Goal: Find contact information

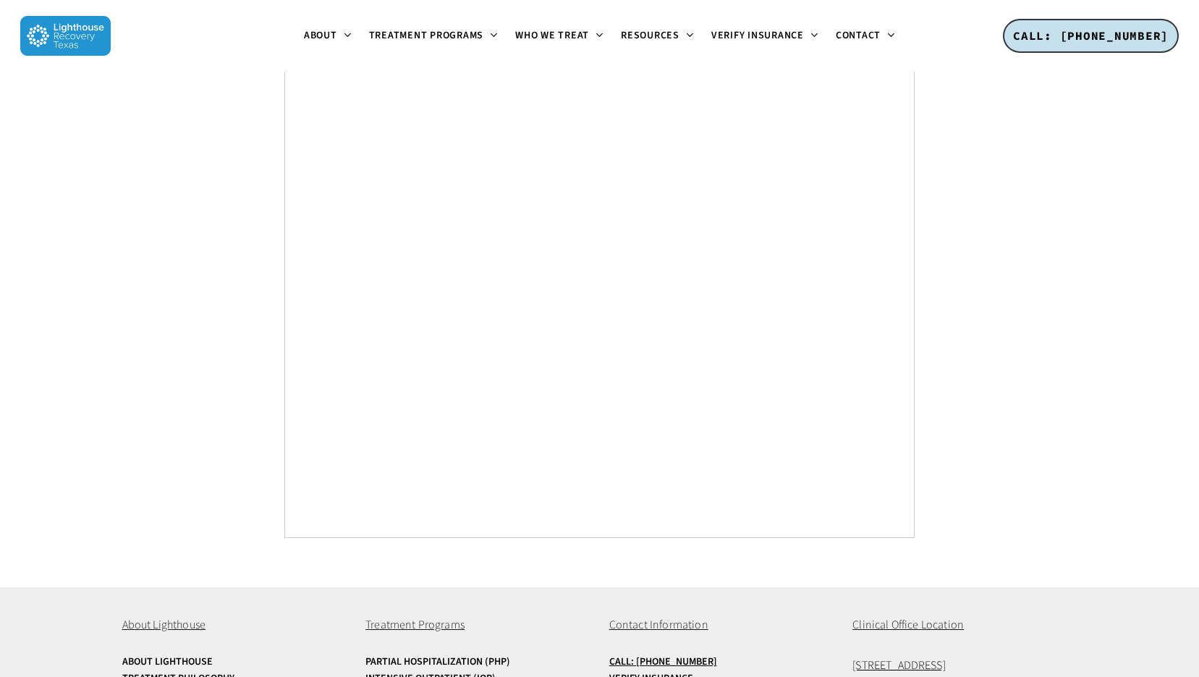
scroll to position [5425, 0]
drag, startPoint x: 1055, startPoint y: 554, endPoint x: 845, endPoint y: 559, distance: 209.9
click at [845, 587] on div "About Lighthouse About Lighthouse Treatment Philosophy Read Reviews Privacy Pol…" at bounding box center [599, 685] width 955 height 197
copy span "[STREET_ADDRESS]"
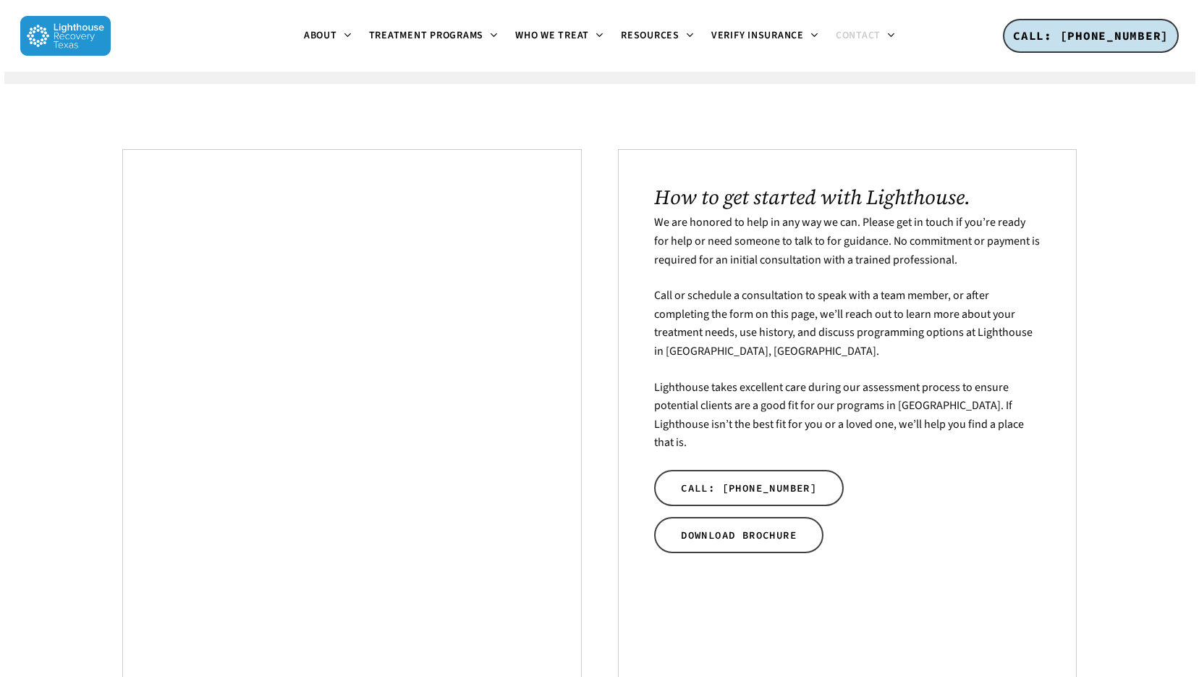
scroll to position [870, 0]
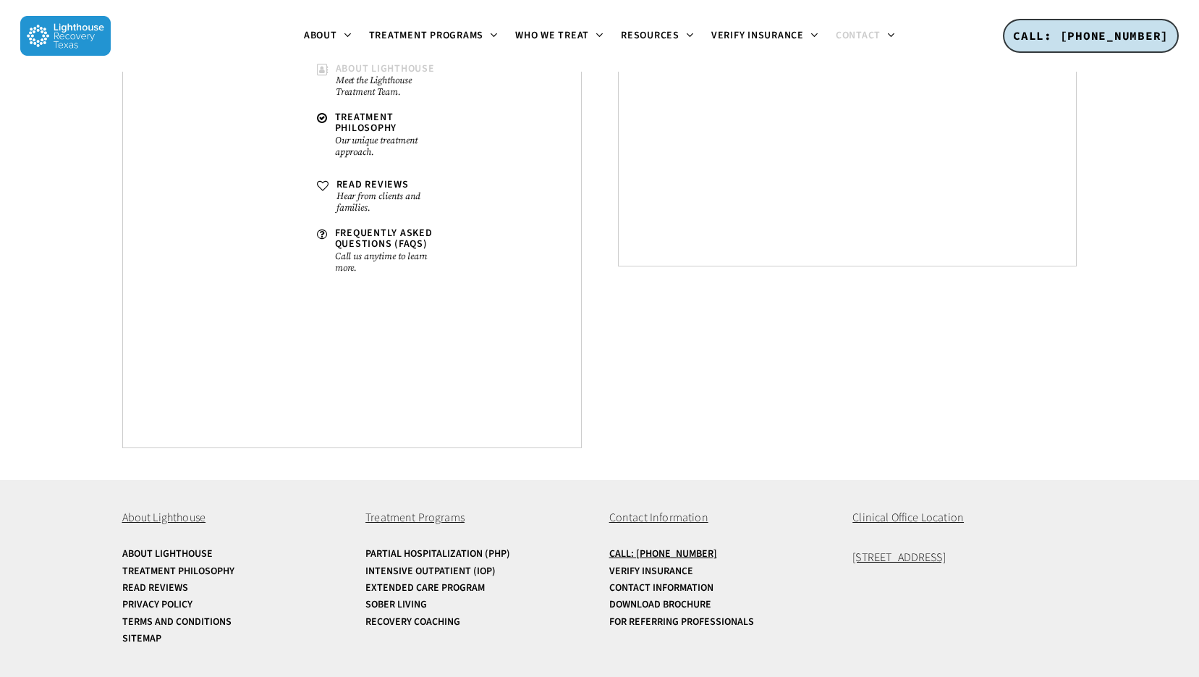
click at [360, 72] on span "About Lighthouse" at bounding box center [385, 69] width 99 height 14
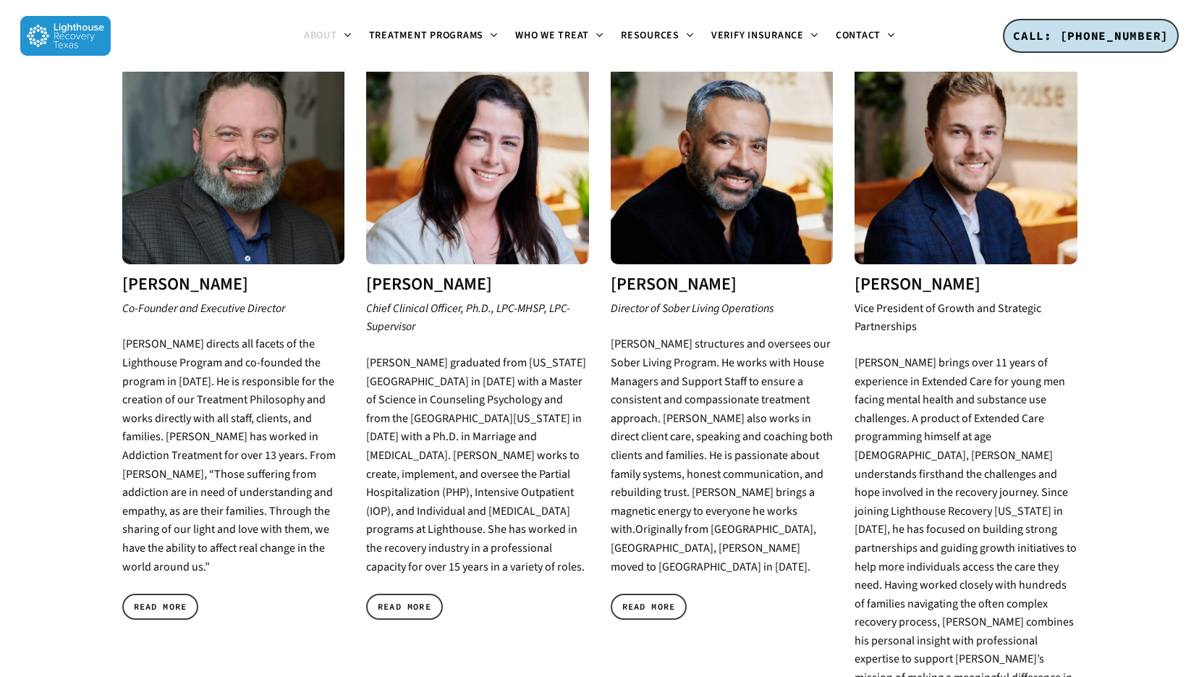
scroll to position [592, 0]
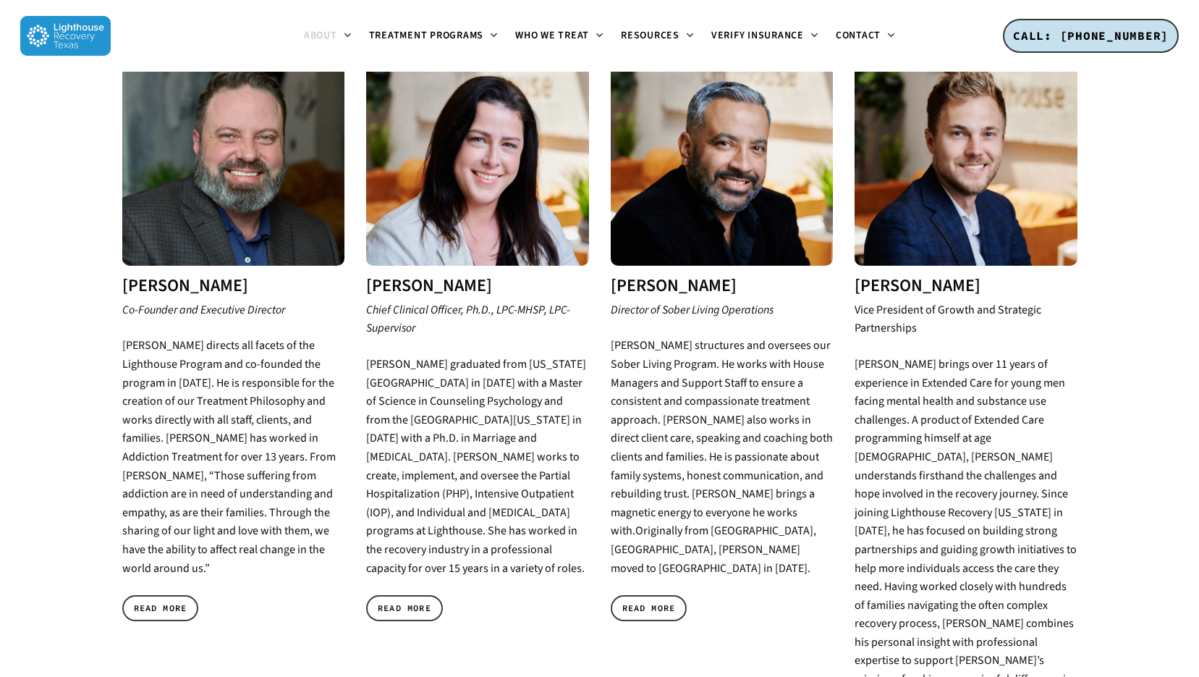
click at [176, 567] on div "Mike Jones Co-Founder and Executive Director Mike Jones directs all facets of t…" at bounding box center [233, 339] width 223 height 593
click at [175, 601] on span "READ MORE" at bounding box center [161, 608] width 54 height 14
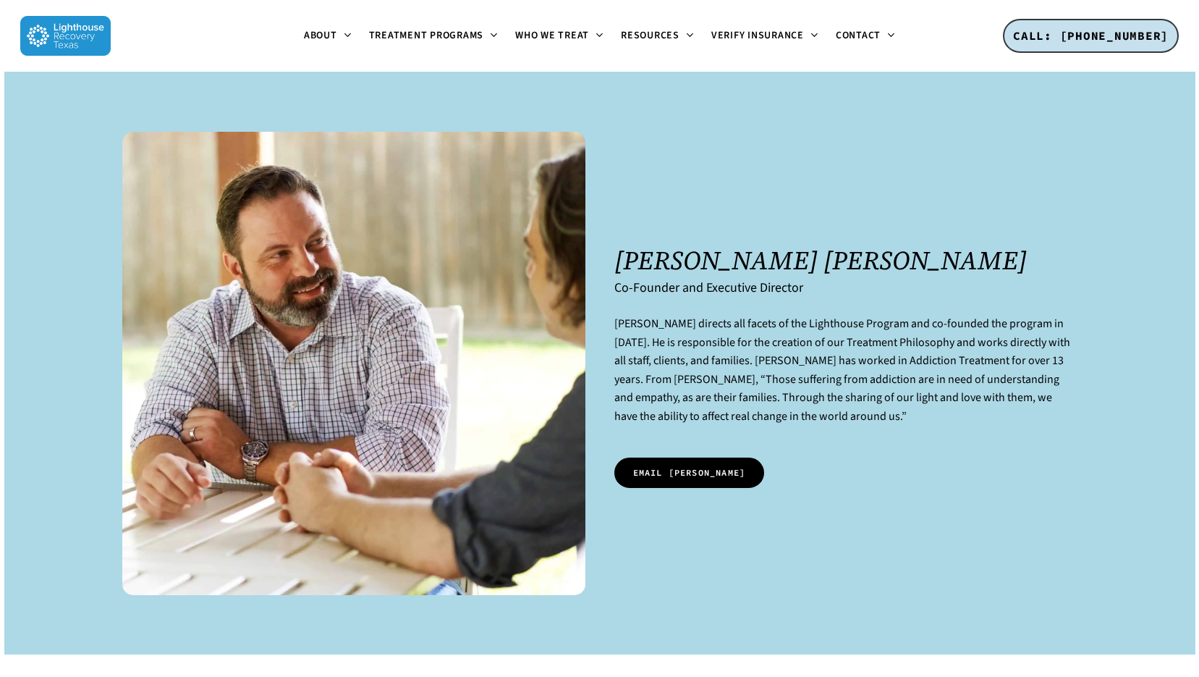
click at [663, 467] on span "EMAIL MIKE" at bounding box center [689, 472] width 113 height 14
click at [669, 486] on link "EMAIL MIKE" at bounding box center [689, 472] width 151 height 30
click at [662, 473] on span "EMAIL MIKE" at bounding box center [689, 472] width 113 height 14
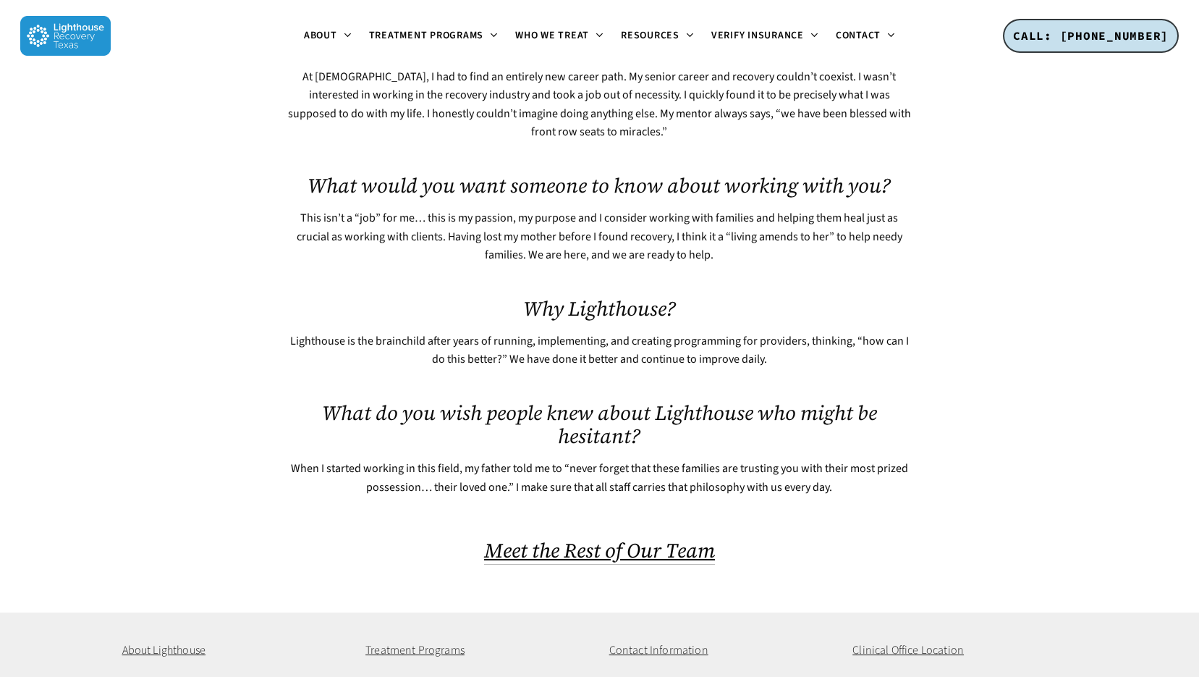
scroll to position [804, 0]
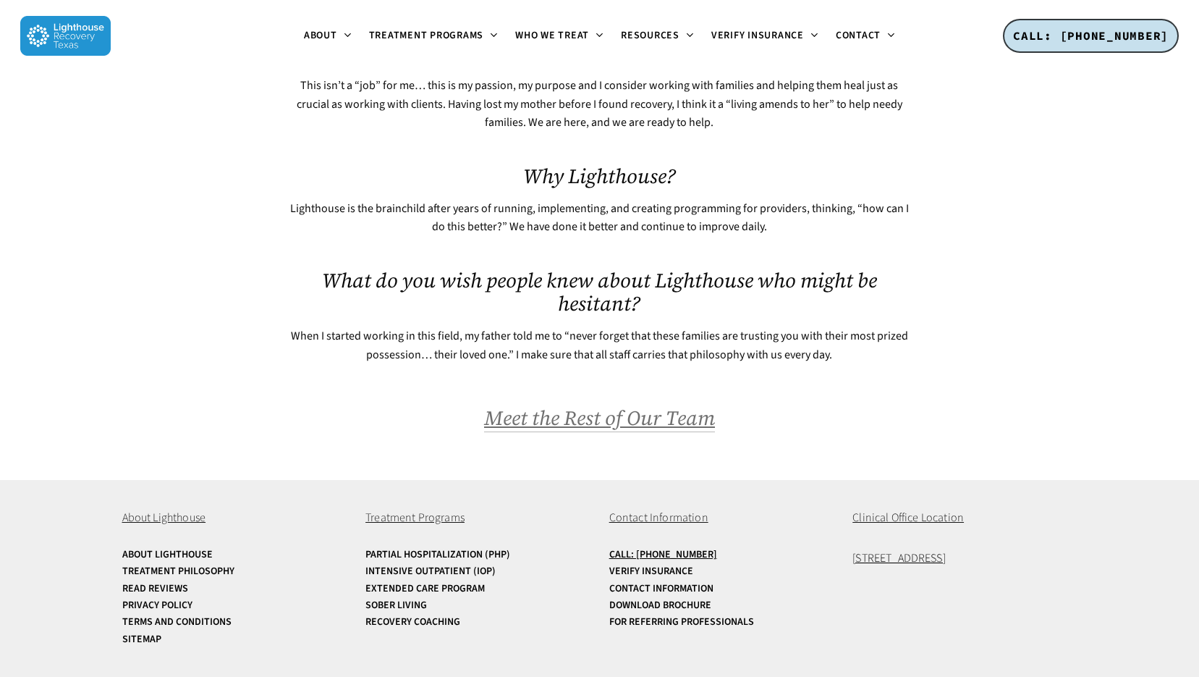
click at [644, 409] on span "Meet the Rest of Our Team" at bounding box center [599, 417] width 231 height 27
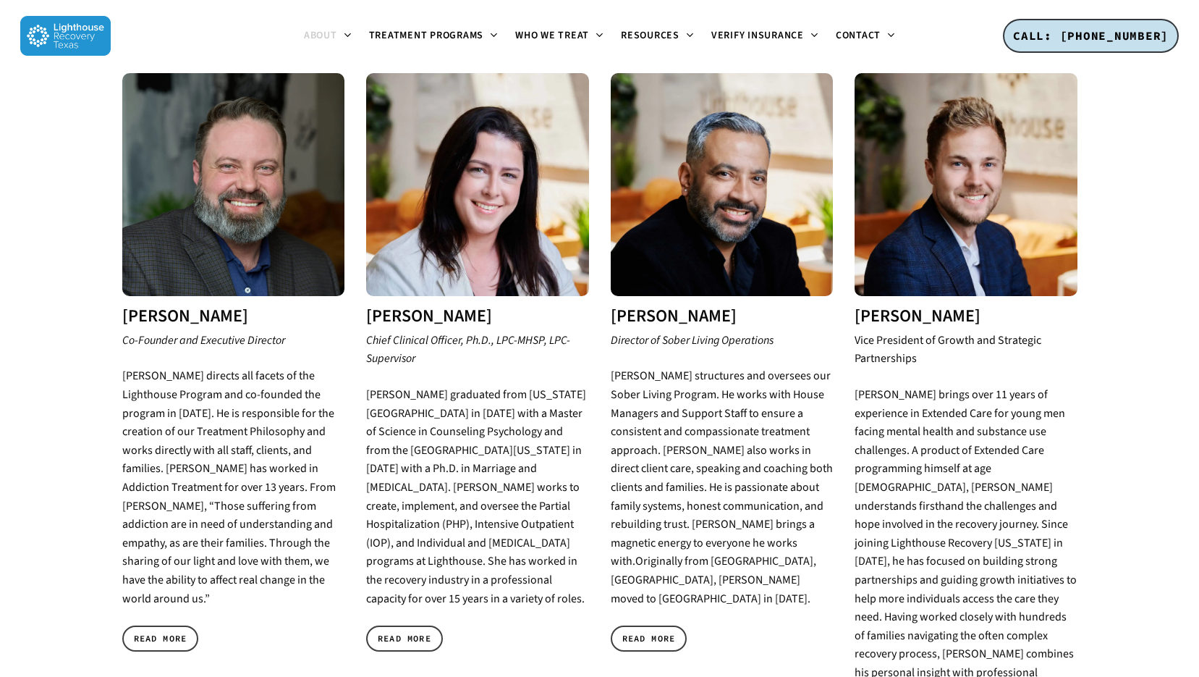
scroll to position [572, 0]
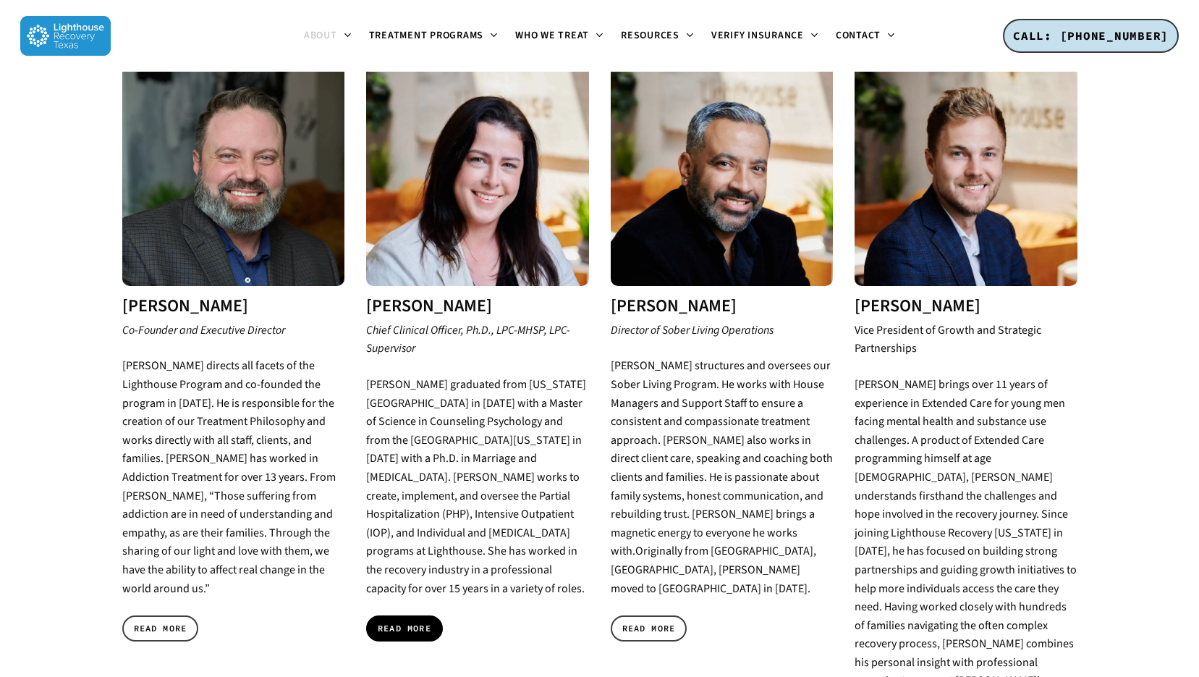
click at [426, 621] on span "READ MORE" at bounding box center [405, 628] width 54 height 14
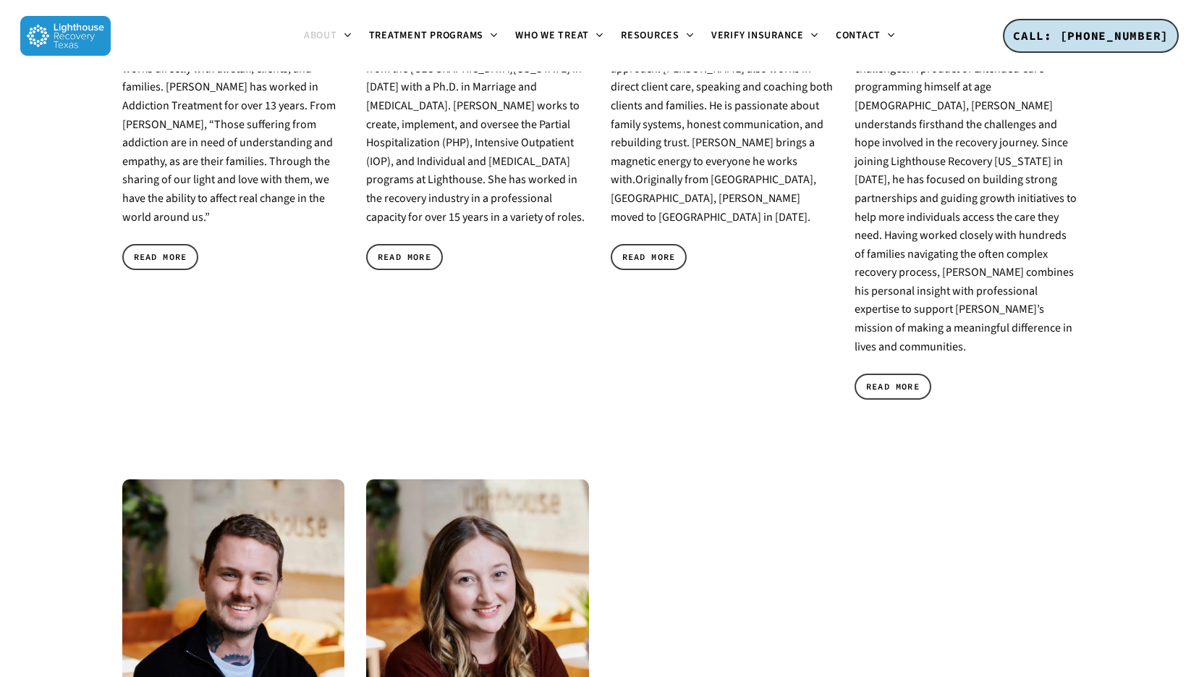
scroll to position [1001, 0]
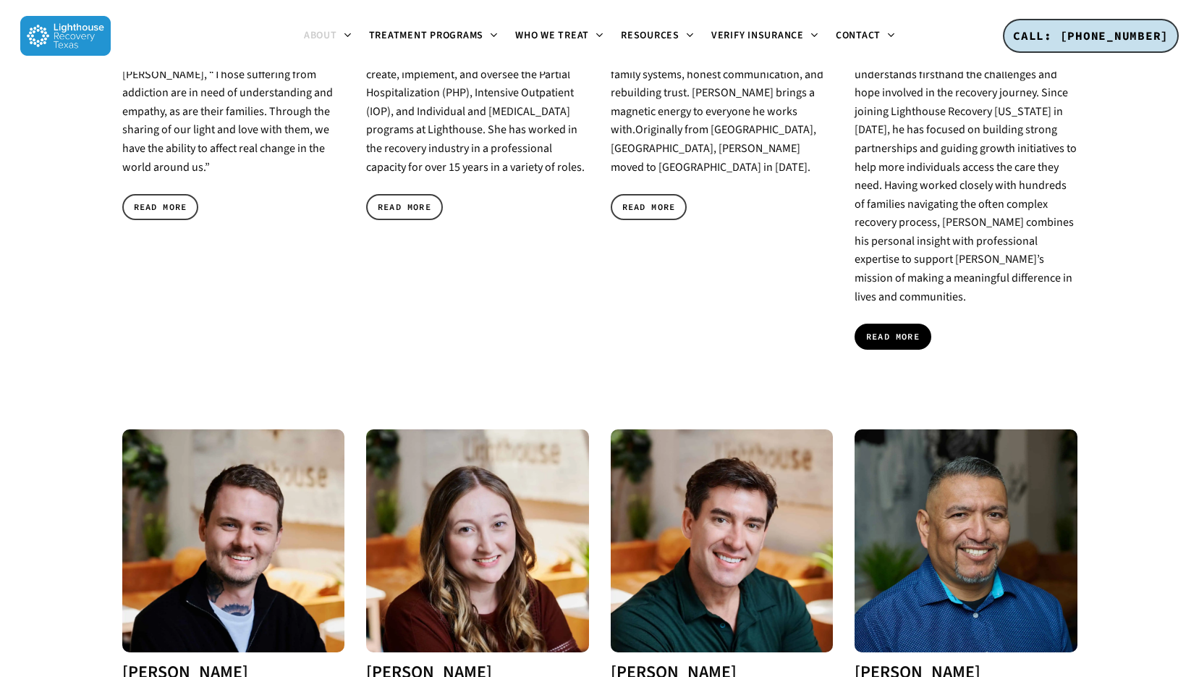
click at [888, 329] on span "READ MORE" at bounding box center [893, 336] width 54 height 14
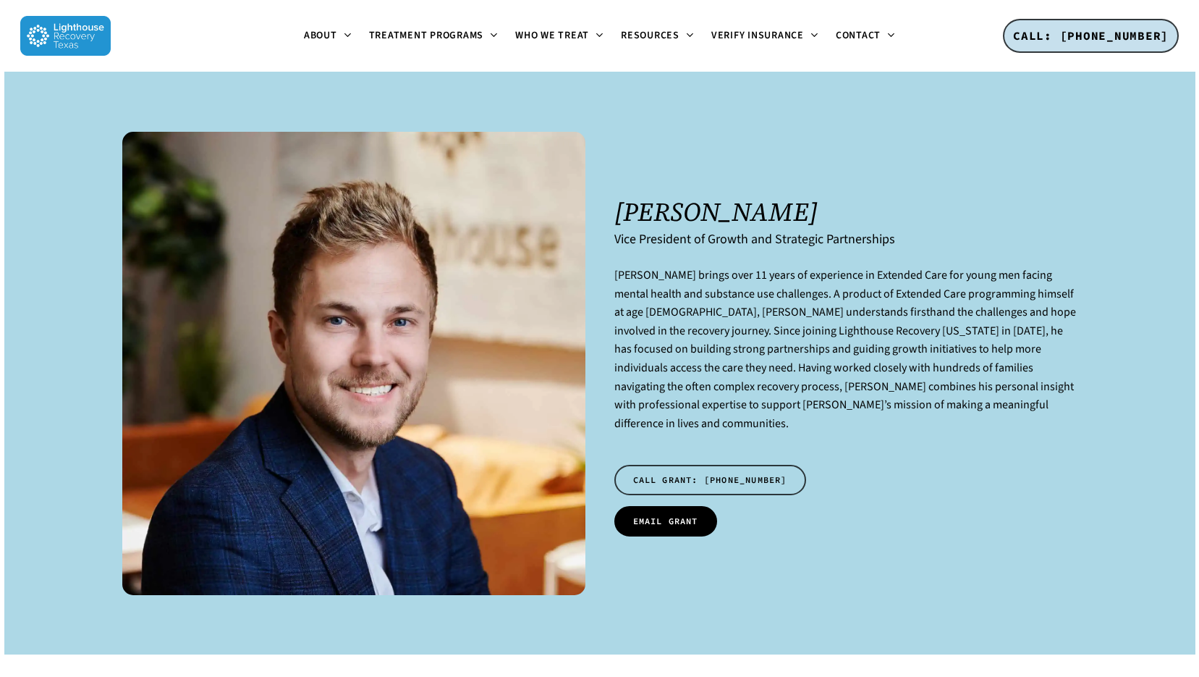
click at [697, 514] on span "EMAIL GRANT" at bounding box center [665, 521] width 65 height 14
